Goal: Information Seeking & Learning: Learn about a topic

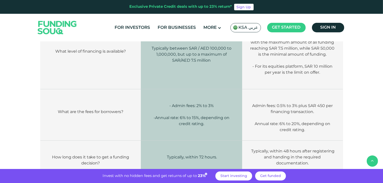
scroll to position [1053, 0]
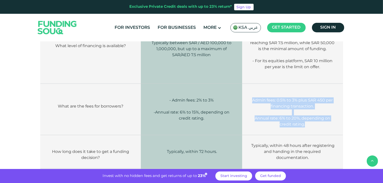
drag, startPoint x: 249, startPoint y: 77, endPoint x: 312, endPoint y: 106, distance: 69.0
click at [312, 106] on td "Admin fees: 0.5% to 3% plus SAR 450 per financing transaction. Annual rate: 6% …" at bounding box center [292, 109] width 101 height 51
copy td "Admin fees: 0.5% to 3% plus SAR 450 per financing transaction. Annual rate: 6% …"
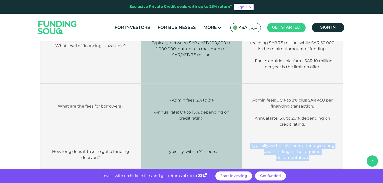
drag, startPoint x: 249, startPoint y: 123, endPoint x: 312, endPoint y: 140, distance: 64.6
click at [312, 140] on td "Typically, within 48 hours after registering and handing in the required docume…" at bounding box center [292, 151] width 101 height 33
copy span "Typically, within 48 hours after registering and handing in the required docume…"
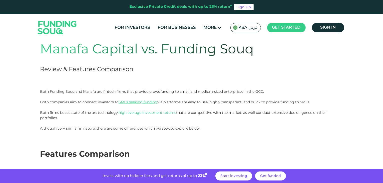
scroll to position [2, 0]
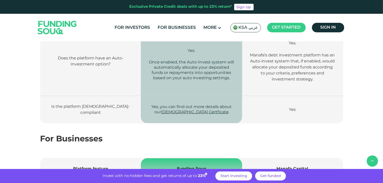
scroll to position [721, 0]
